Goal: Information Seeking & Learning: Learn about a topic

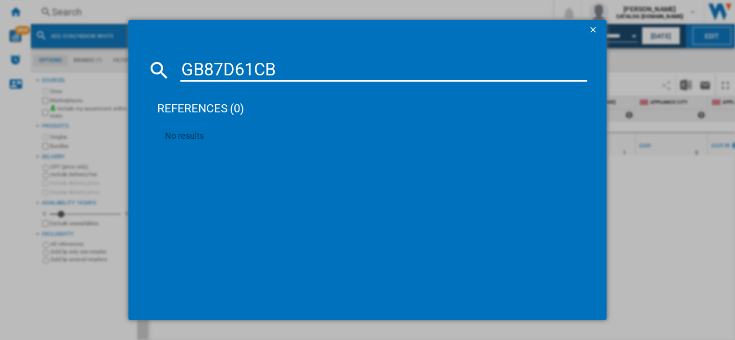
scroll to position [0, 981]
click at [590, 25] on ng-md-icon "getI18NText('BUTTONS.CLOSE_DIALOG')" at bounding box center [594, 31] width 12 height 12
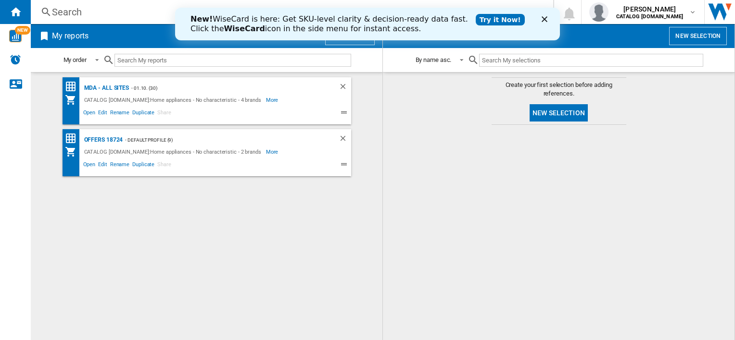
click at [539, 18] on div "New! WiseCard is here: Get SKU-level clarity & decision-ready data fast. Click …" at bounding box center [367, 24] width 385 height 25
click at [476, 23] on link "Try it Now!" at bounding box center [500, 20] width 49 height 12
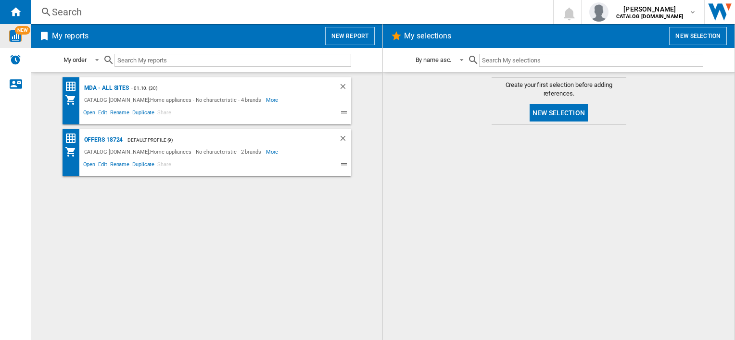
click at [21, 41] on img "WiseCard" at bounding box center [15, 36] width 13 height 13
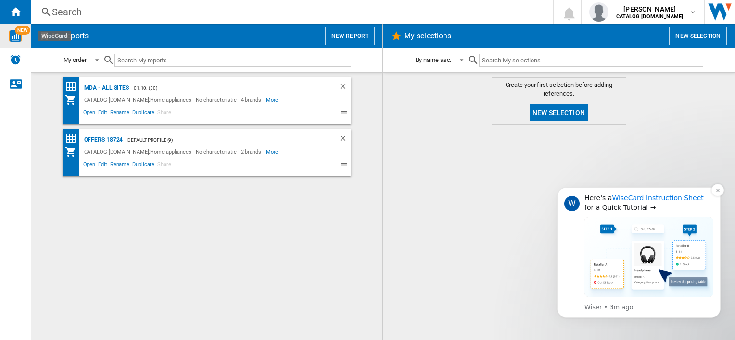
click at [626, 195] on link "WiseCard Instruction Sheet" at bounding box center [657, 198] width 91 height 8
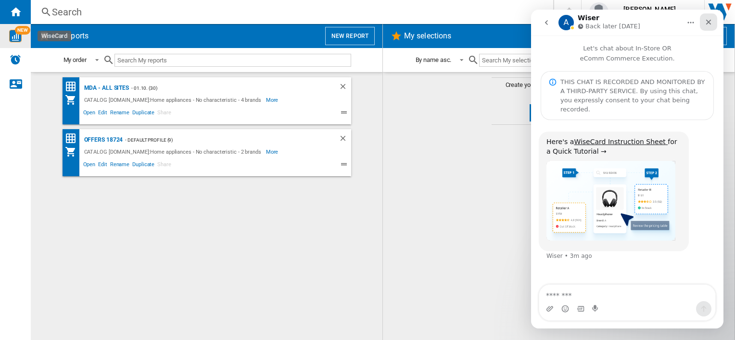
click at [704, 25] on div "Close" at bounding box center [708, 21] width 17 height 17
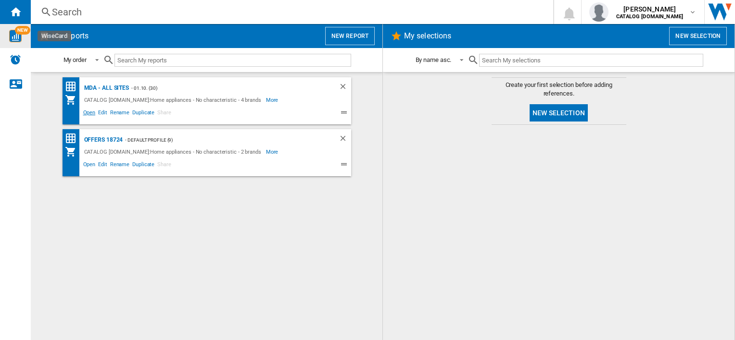
click at [91, 114] on span "Open" at bounding box center [89, 114] width 15 height 12
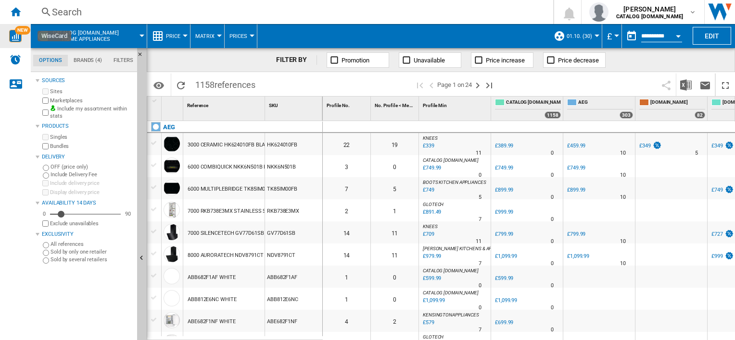
click at [230, 146] on div "3000 CERAMIC HK624010FB BLACK" at bounding box center [230, 145] width 84 height 22
